Goal: Navigation & Orientation: Find specific page/section

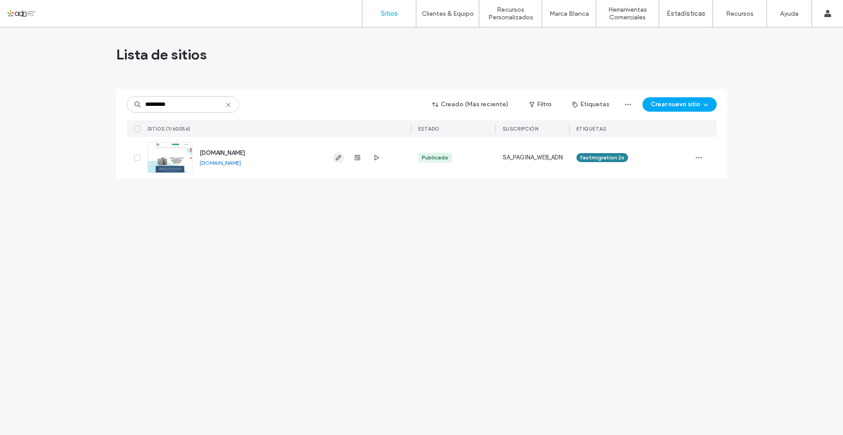
type input "*********"
click at [341, 154] on icon "button" at bounding box center [338, 157] width 7 height 7
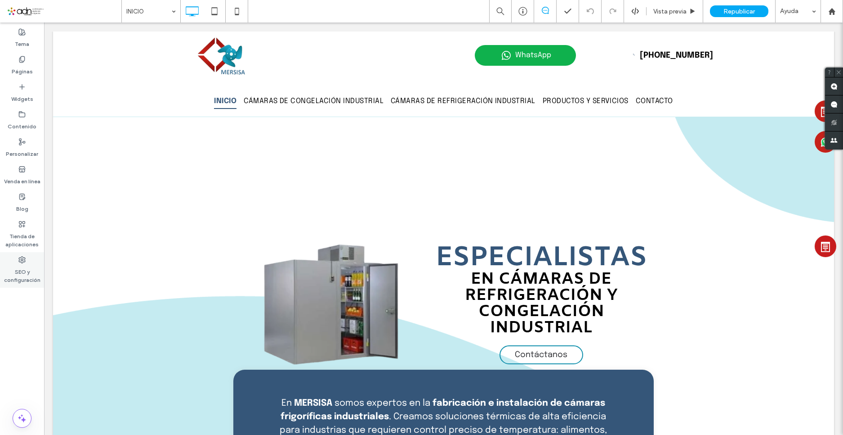
click at [29, 272] on label "SEO y configuración" at bounding box center [22, 273] width 44 height 21
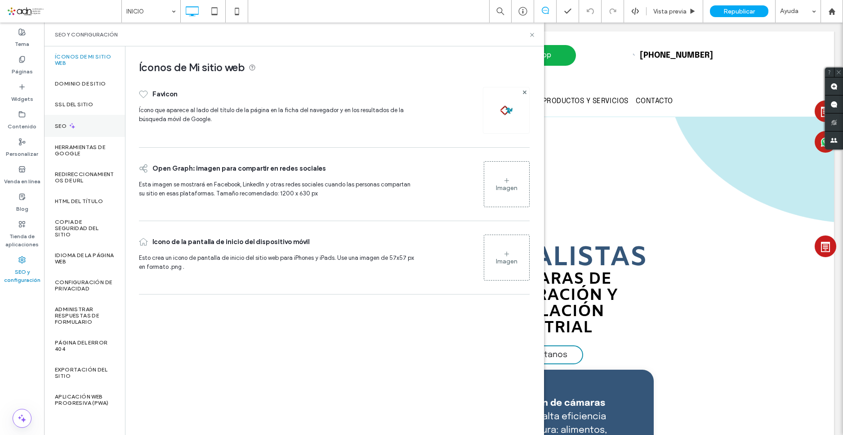
click at [72, 130] on div "SEO" at bounding box center [84, 126] width 81 height 22
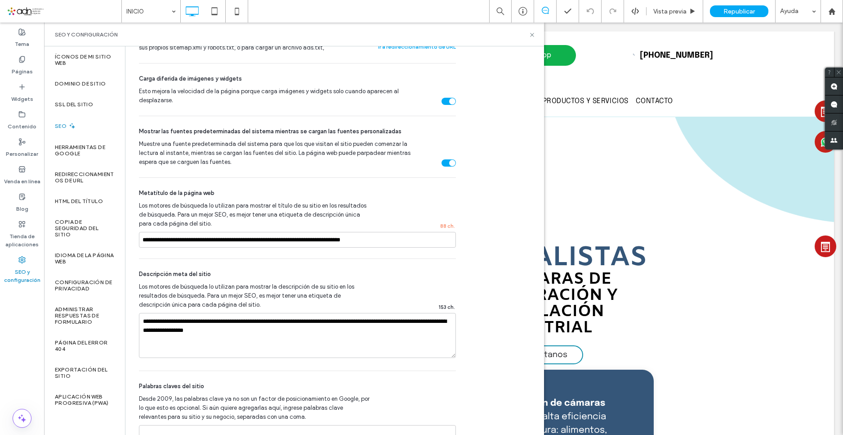
scroll to position [482, 0]
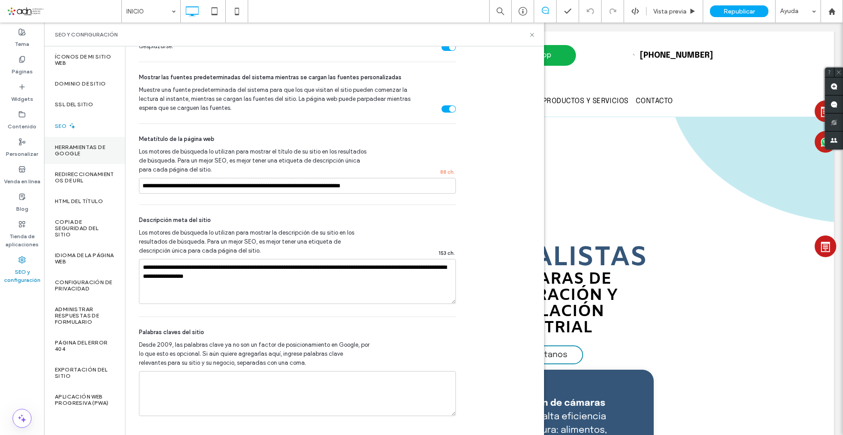
click at [85, 155] on label "Herramientas de Google" at bounding box center [84, 150] width 59 height 13
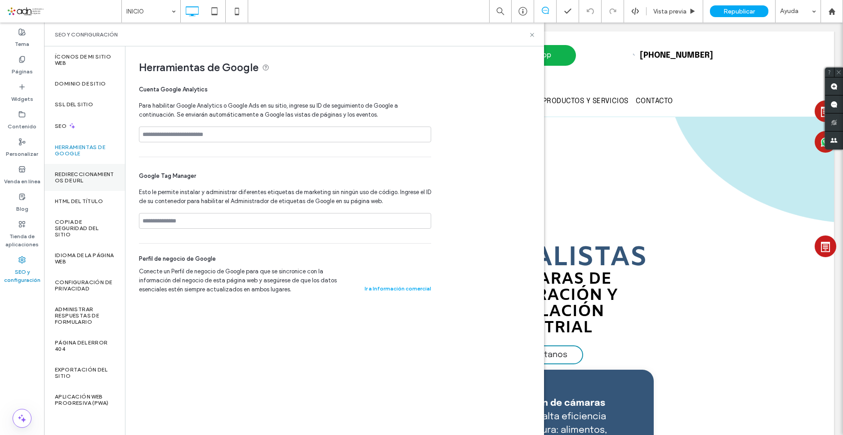
click at [83, 182] on label "Redireccionamientos de URL" at bounding box center [84, 177] width 59 height 13
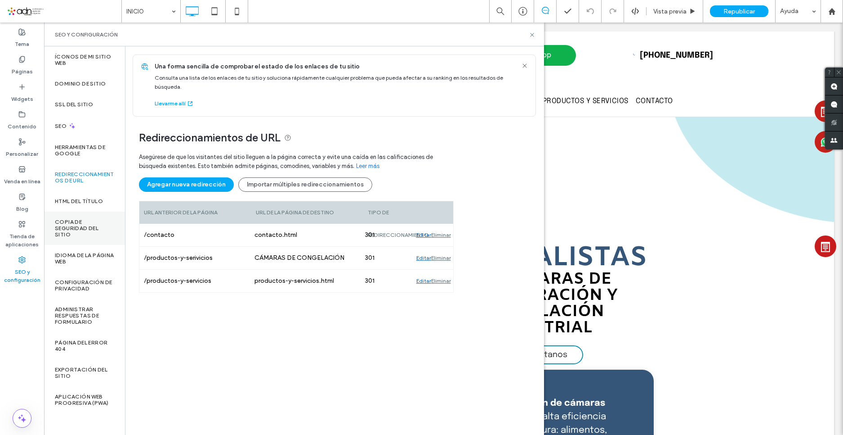
click at [71, 229] on label "Copia de seguridad del sitio" at bounding box center [84, 228] width 59 height 19
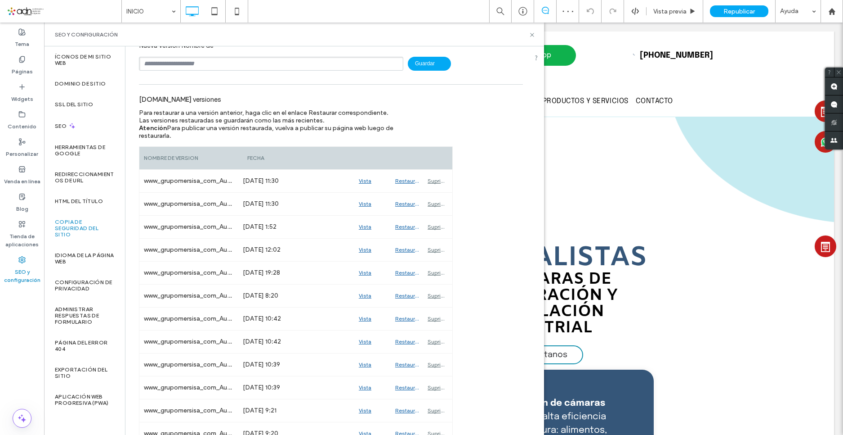
scroll to position [45, 0]
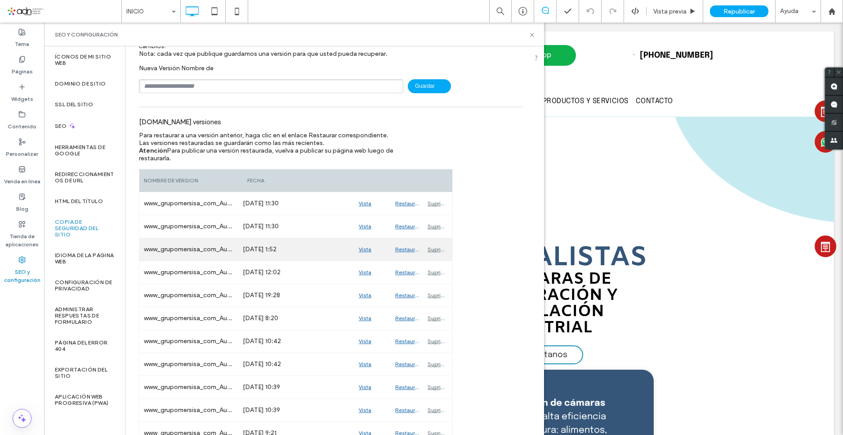
click at [365, 247] on div "Vista previa" at bounding box center [372, 249] width 36 height 22
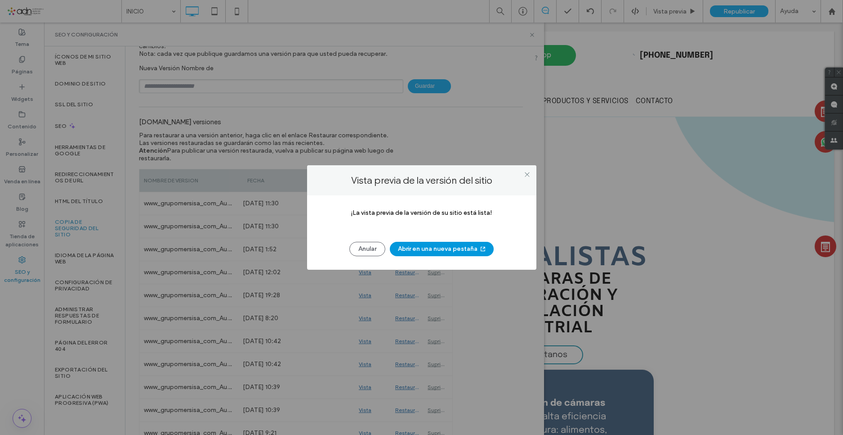
click at [423, 251] on button "Abrir en una nueva pestaña" at bounding box center [442, 249] width 104 height 14
